Goal: Task Accomplishment & Management: Manage account settings

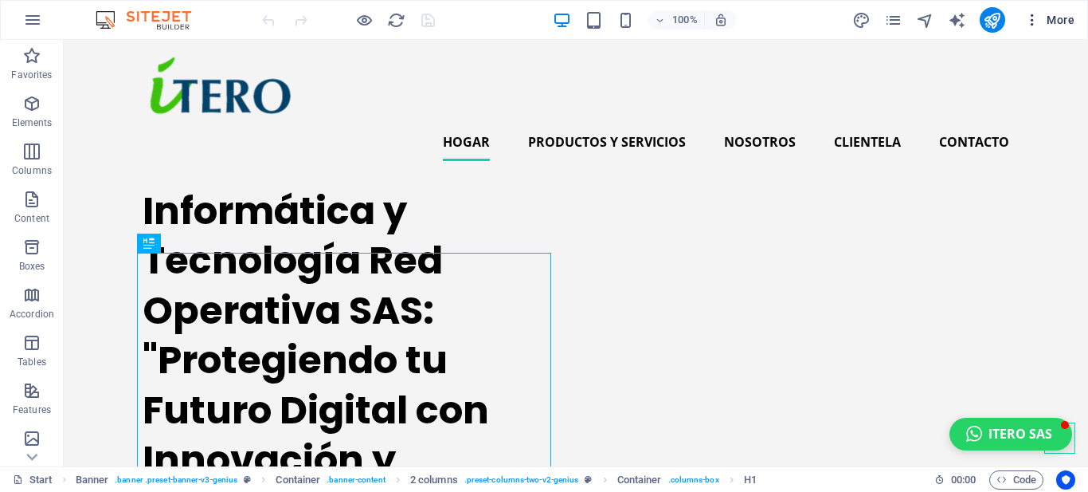
click at [1031, 21] on icon "button" at bounding box center [1033, 20] width 16 height 16
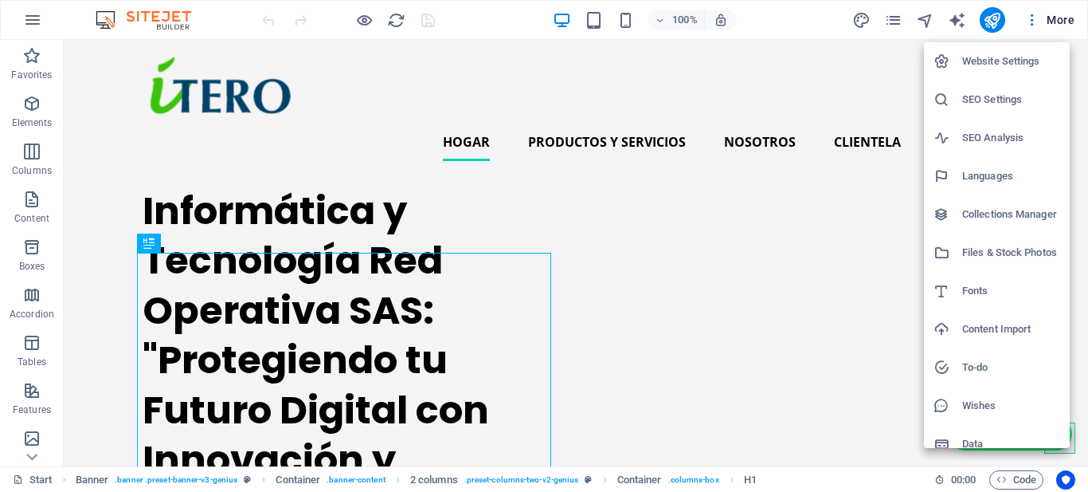
click at [996, 64] on h6 "Website Settings" at bounding box center [1012, 61] width 98 height 19
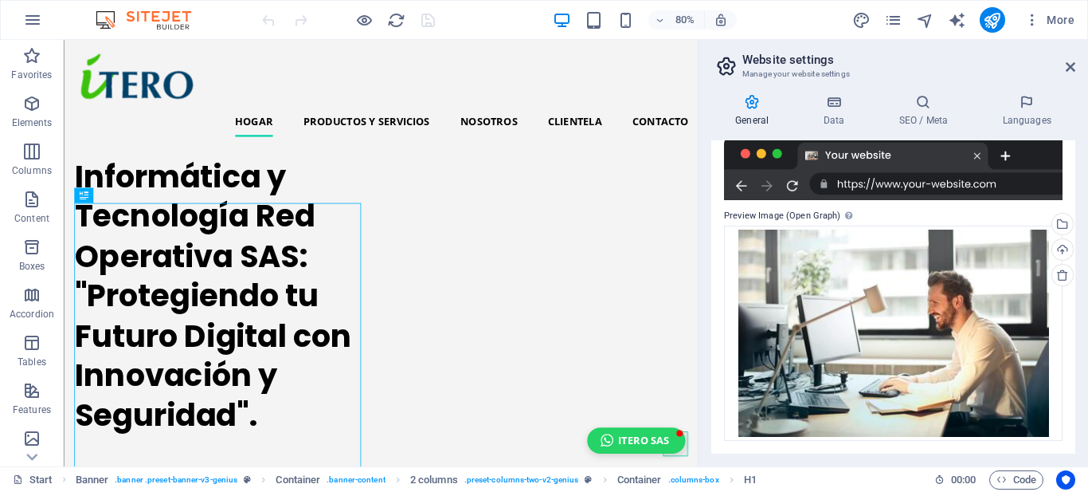
scroll to position [15, 0]
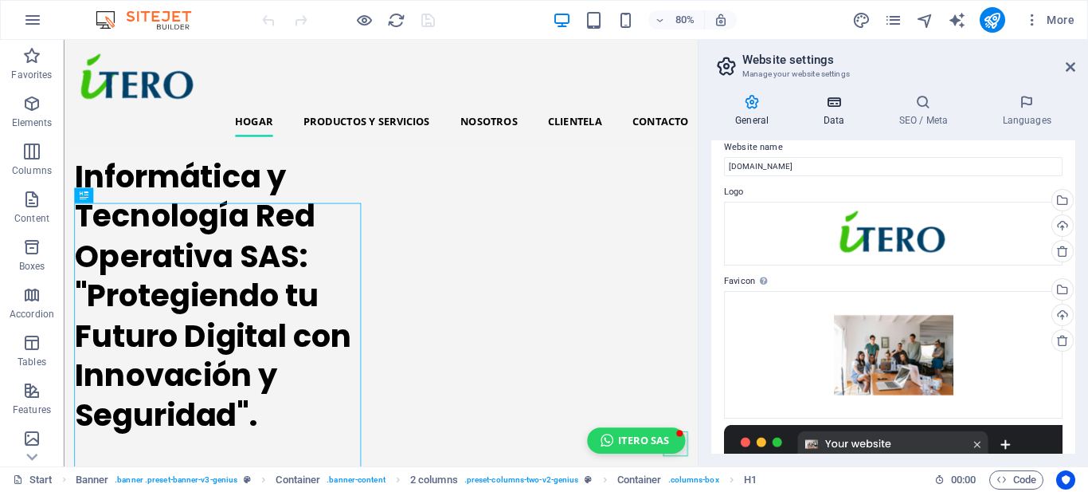
click at [843, 108] on icon at bounding box center [833, 102] width 69 height 16
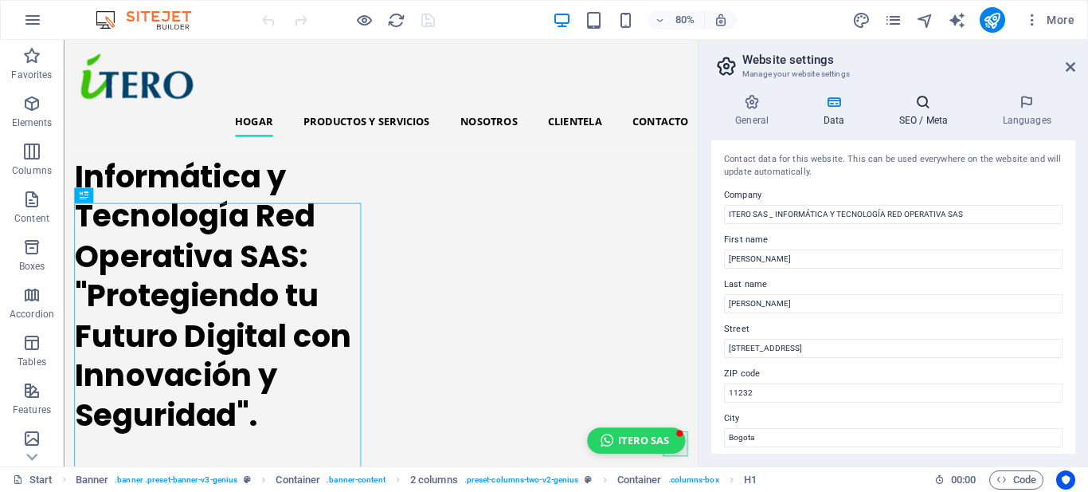
click at [928, 106] on icon at bounding box center [923, 102] width 97 height 16
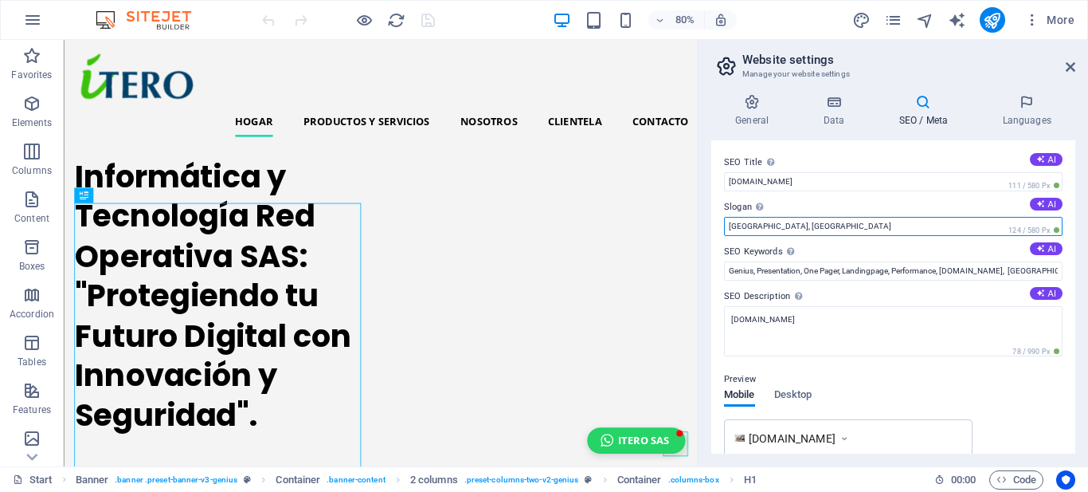
click at [793, 218] on input "[GEOGRAPHIC_DATA], [GEOGRAPHIC_DATA]" at bounding box center [893, 226] width 339 height 19
drag, startPoint x: 790, startPoint y: 225, endPoint x: 707, endPoint y: 229, distance: 83.8
click at [707, 229] on div "General Data SEO / Meta Languages Website name [DOMAIN_NAME] Logo Drag files he…" at bounding box center [894, 273] width 390 height 385
click at [778, 226] on input "[GEOGRAPHIC_DATA], [GEOGRAPHIC_DATA]" at bounding box center [893, 226] width 339 height 19
type input "B"
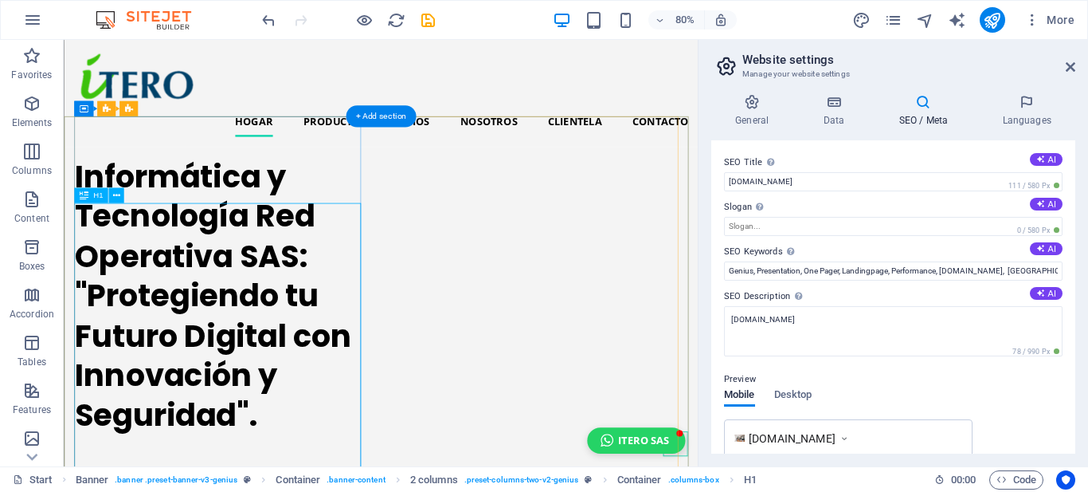
click at [141, 429] on div "Informática y Tecnología Red Operativa SAS: "Protegiendo tu Futuro Digital con …" at bounding box center [258, 360] width 365 height 348
click at [100, 406] on div "Informática y Tecnología Red Operativa SAS: "Protegiendo tu Futuro Digital con …" at bounding box center [258, 360] width 365 height 348
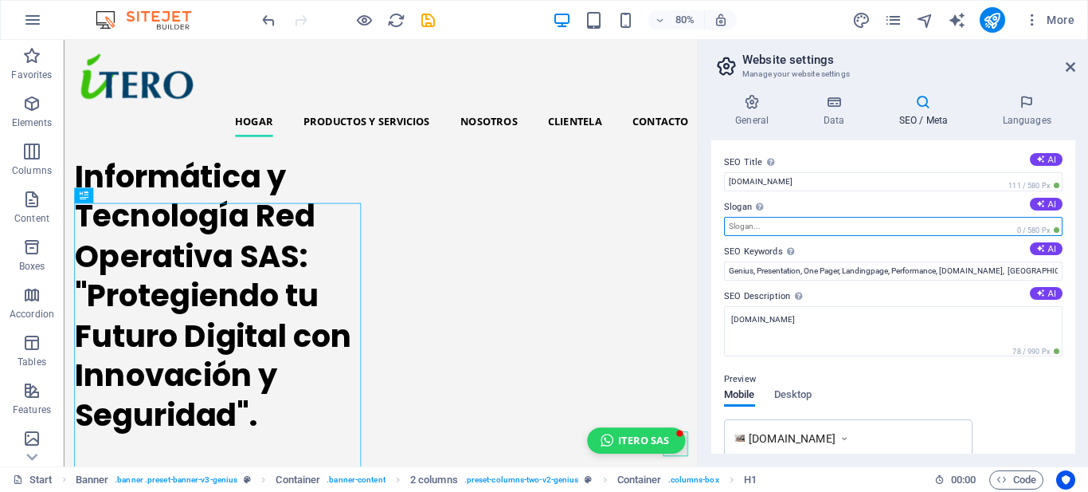
click at [751, 228] on input "Slogan The slogan of your website. AI" at bounding box center [893, 226] width 339 height 19
click at [786, 224] on input "pROTEGIENDO" at bounding box center [893, 226] width 339 height 19
type input "p"
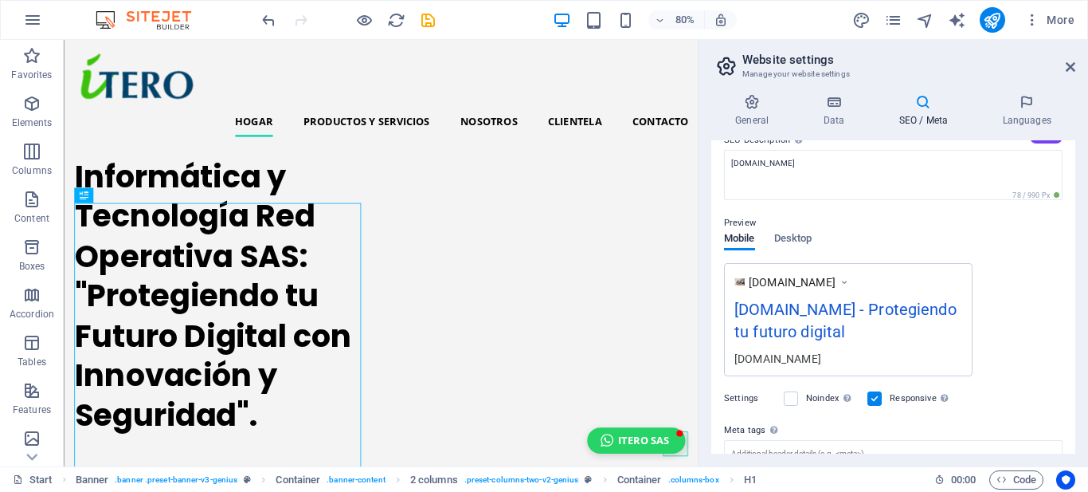
scroll to position [158, 0]
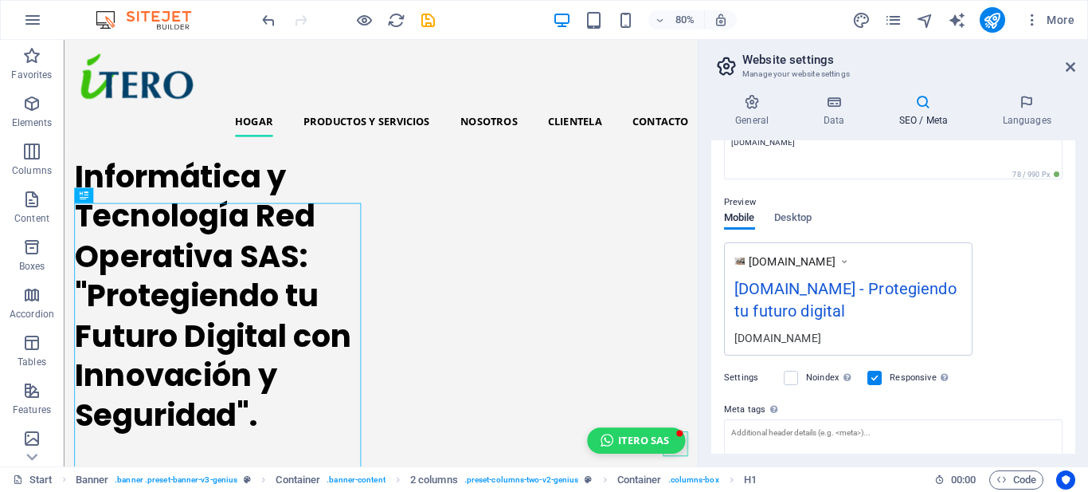
type input "Protegiendo tu futuro digital"
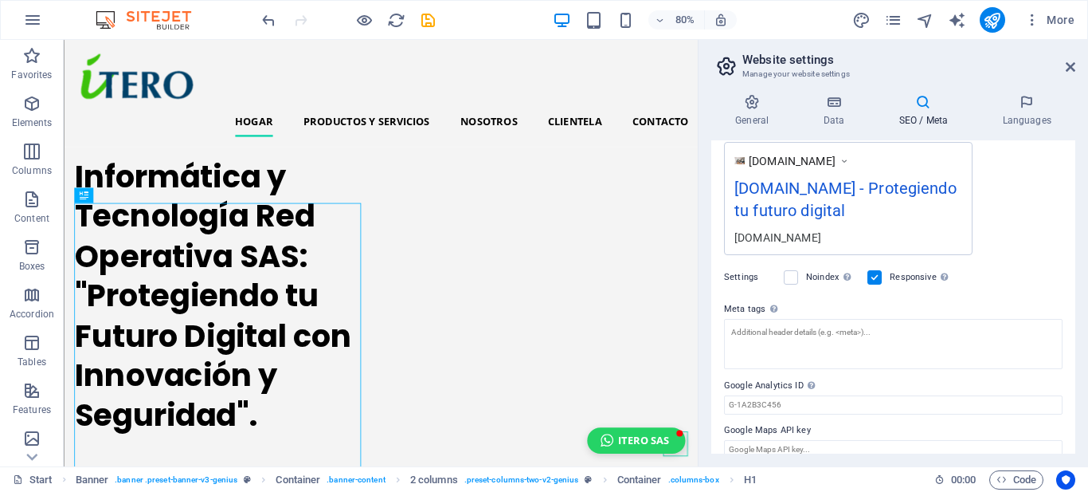
scroll to position [296, 0]
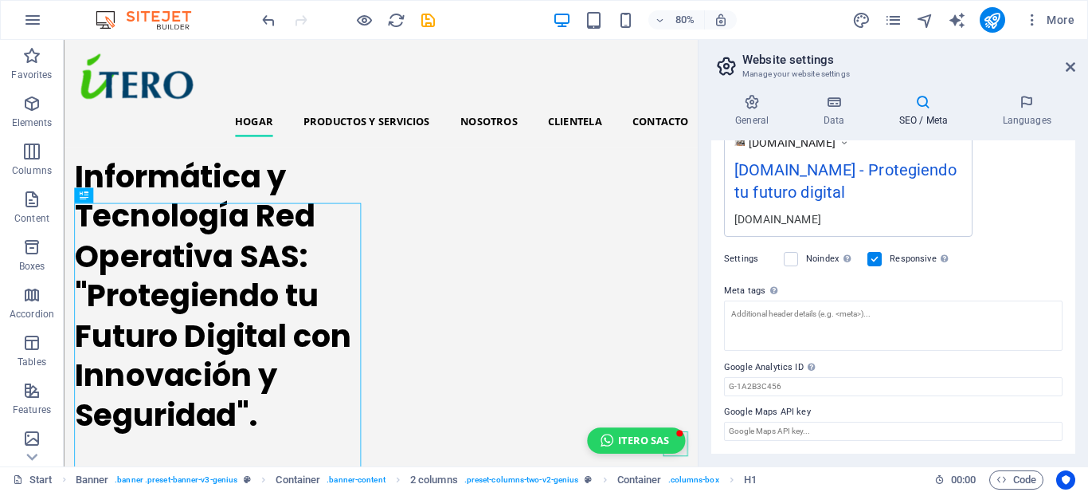
drag, startPoint x: 1072, startPoint y: 405, endPoint x: 1072, endPoint y: 316, distance: 89.2
click at [1072, 316] on div "SEO Title The title of your website - make it something that stands out in sear…" at bounding box center [894, 296] width 364 height 313
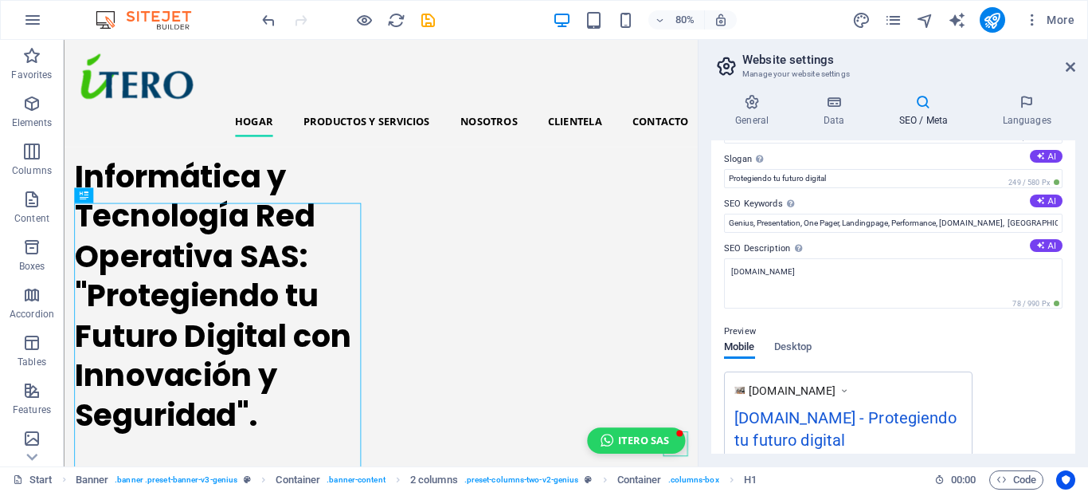
scroll to position [0, 0]
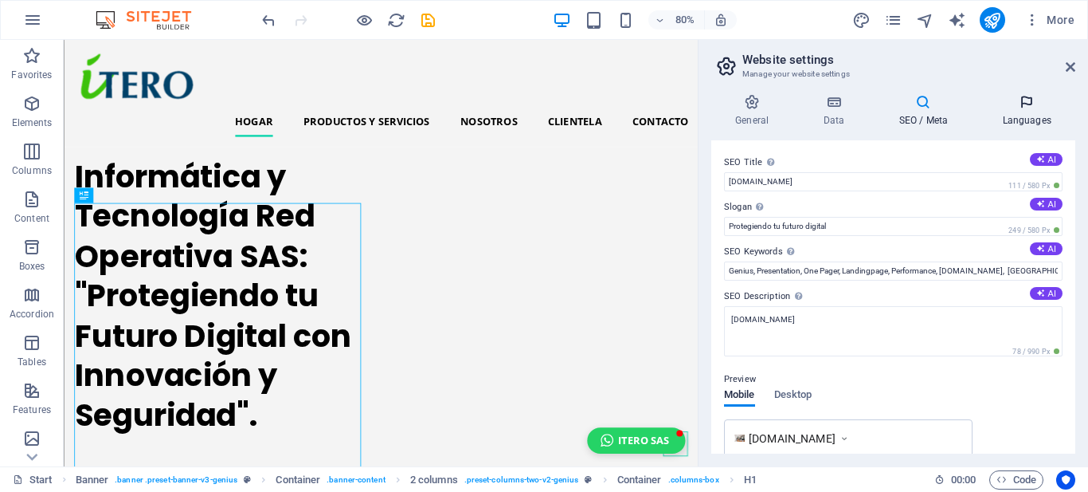
click at [1021, 112] on h4 "Languages" at bounding box center [1026, 110] width 97 height 33
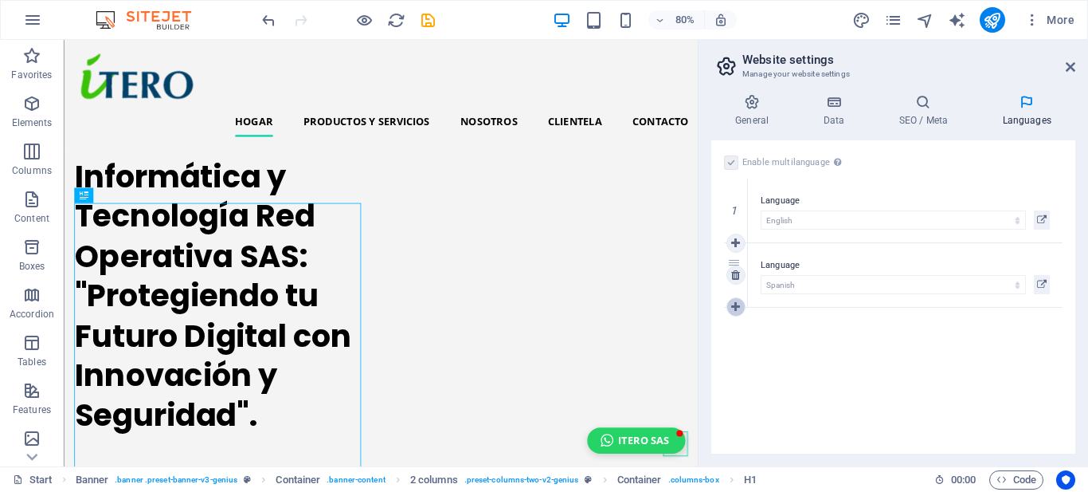
click at [735, 308] on icon at bounding box center [735, 306] width 9 height 11
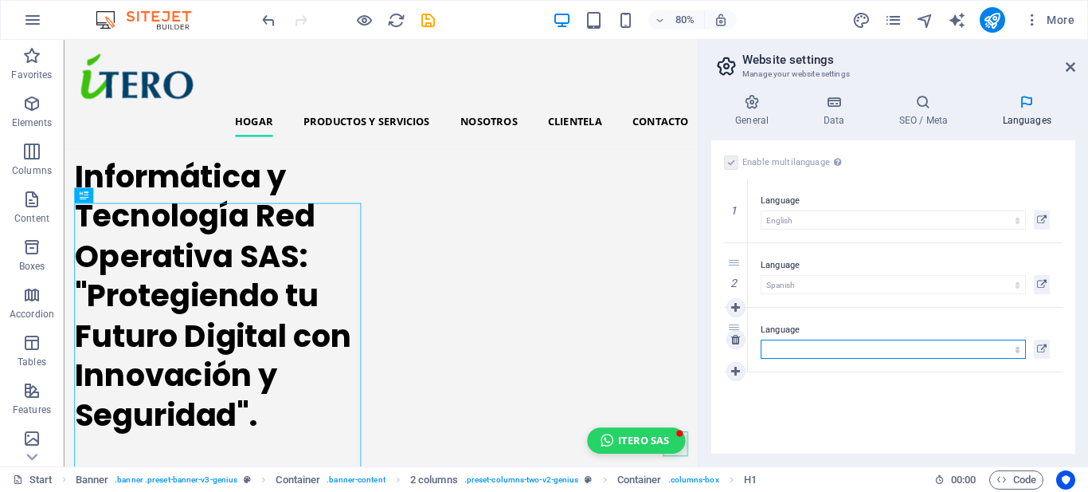
click at [767, 342] on select "Abkhazian Afar Afrikaans Akan Albanian Amharic Arabic Aragonese Armenian Assame…" at bounding box center [893, 348] width 265 height 19
click at [797, 422] on div "Enable multilanguage To disable multilanguage delete all languages until only o…" at bounding box center [894, 296] width 364 height 313
click at [804, 348] on select "Abkhazian Afar Afrikaans Akan Albanian Amharic Arabic Aragonese Armenian Assame…" at bounding box center [893, 348] width 265 height 19
select select "55"
click at [761, 339] on select "Abkhazian Afar Afrikaans Akan Albanian Amharic Arabic Aragonese Armenian Assame…" at bounding box center [893, 348] width 265 height 19
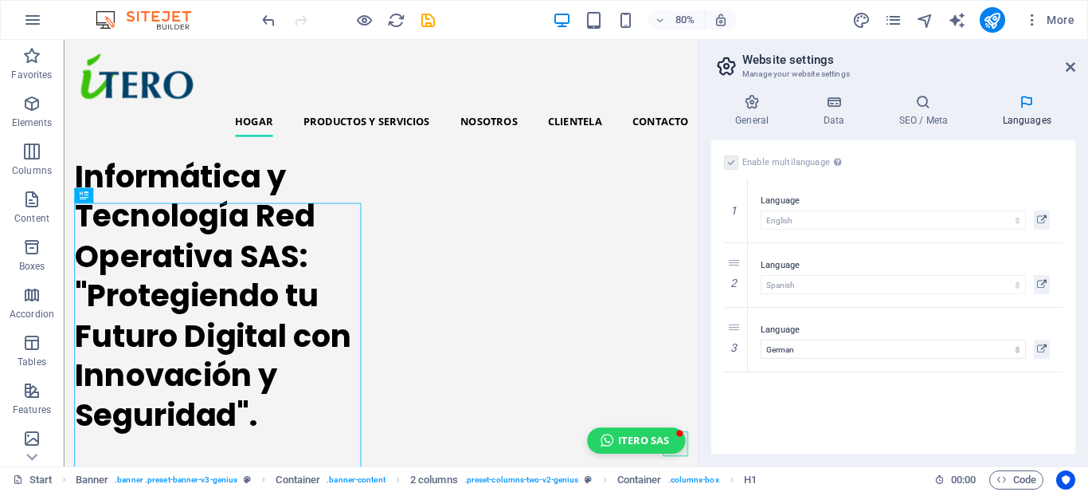
click at [821, 398] on div "Enable multilanguage To disable multilanguage delete all languages until only o…" at bounding box center [894, 296] width 364 height 313
click at [738, 338] on icon at bounding box center [735, 339] width 9 height 11
click at [783, 196] on label "Language" at bounding box center [905, 200] width 289 height 19
click at [735, 160] on label at bounding box center [731, 162] width 14 height 14
click at [732, 163] on label at bounding box center [731, 162] width 14 height 14
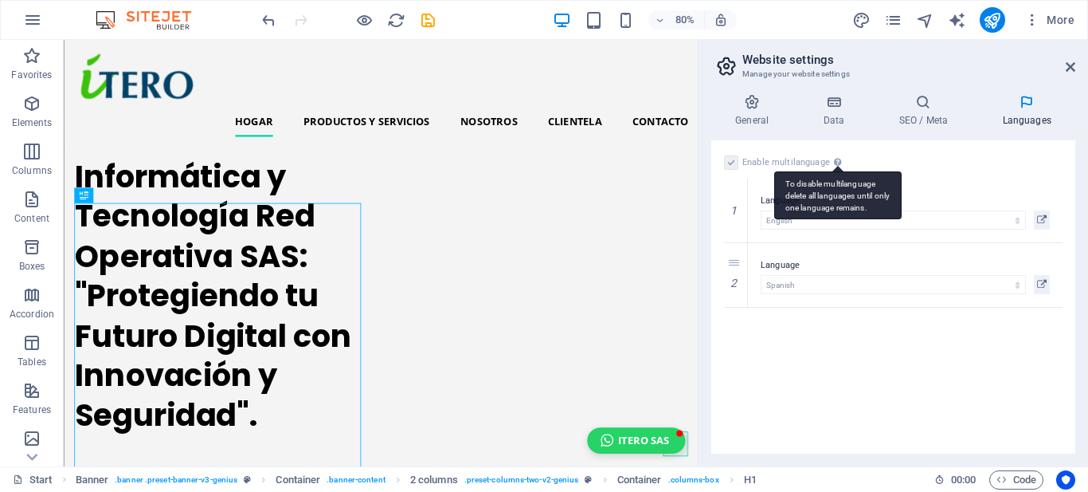
click at [836, 171] on div "To disable multilanguage delete all languages until only one language remains." at bounding box center [837, 195] width 127 height 48
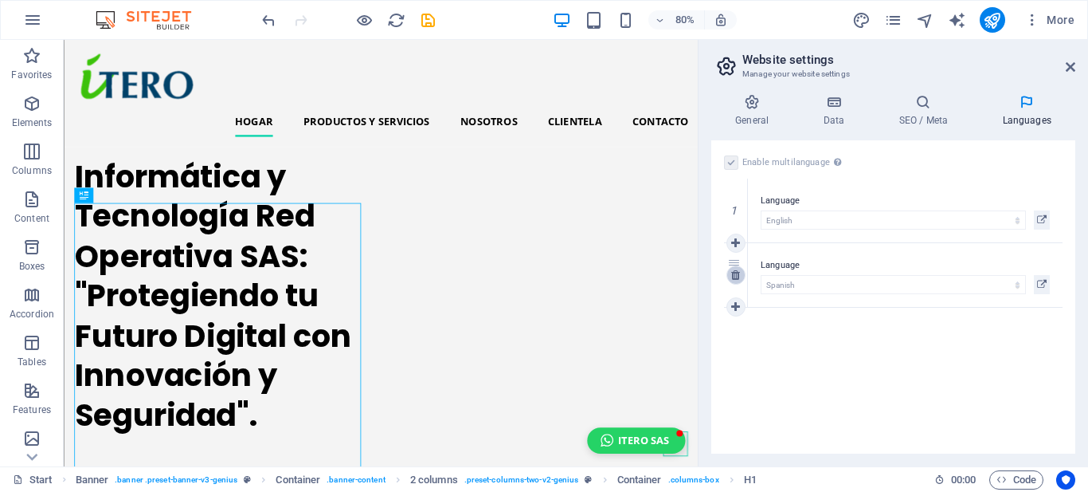
click at [731, 277] on icon at bounding box center [735, 274] width 9 height 11
click at [896, 173] on div "Enable multilanguage To disable multilanguage delete all languages until only o…" at bounding box center [894, 296] width 364 height 313
click at [844, 273] on div "Enable multilanguage To disable multilanguage delete all languages until only o…" at bounding box center [894, 296] width 364 height 313
click at [789, 295] on div "Enable multilanguage To disable multilanguage delete all languages until only o…" at bounding box center [894, 296] width 364 height 313
click at [1071, 65] on icon at bounding box center [1071, 67] width 10 height 13
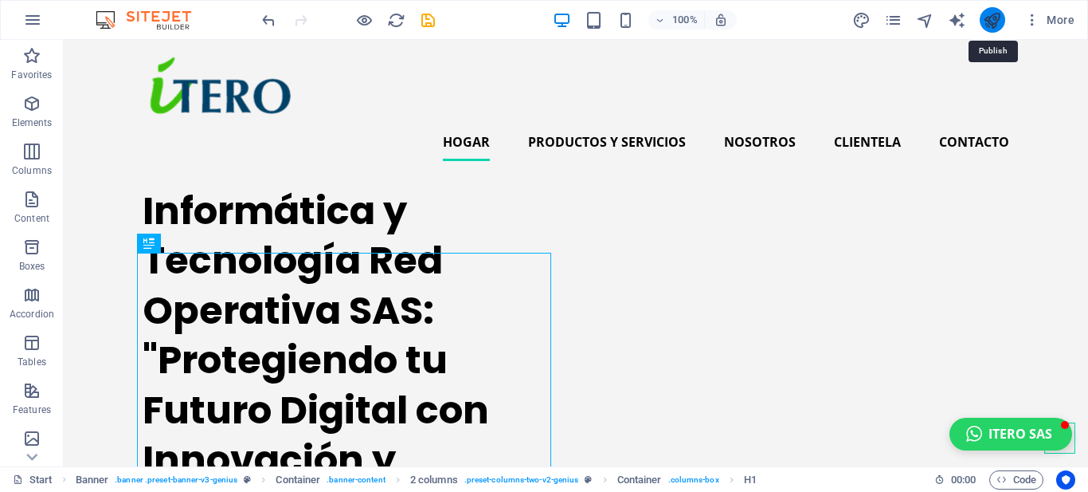
click at [992, 16] on icon "publish" at bounding box center [992, 20] width 18 height 18
